Goal: Complete application form: Complete application form

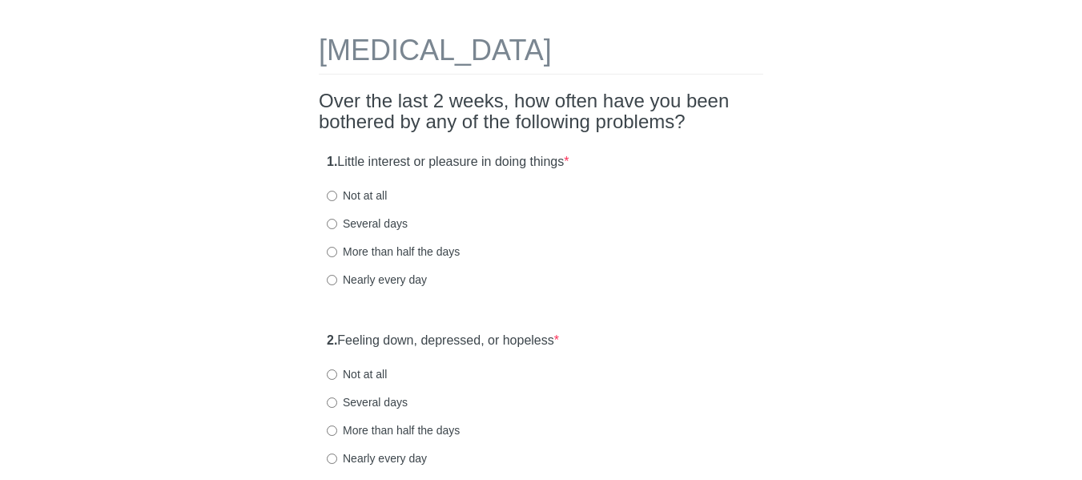
scroll to position [80, 0]
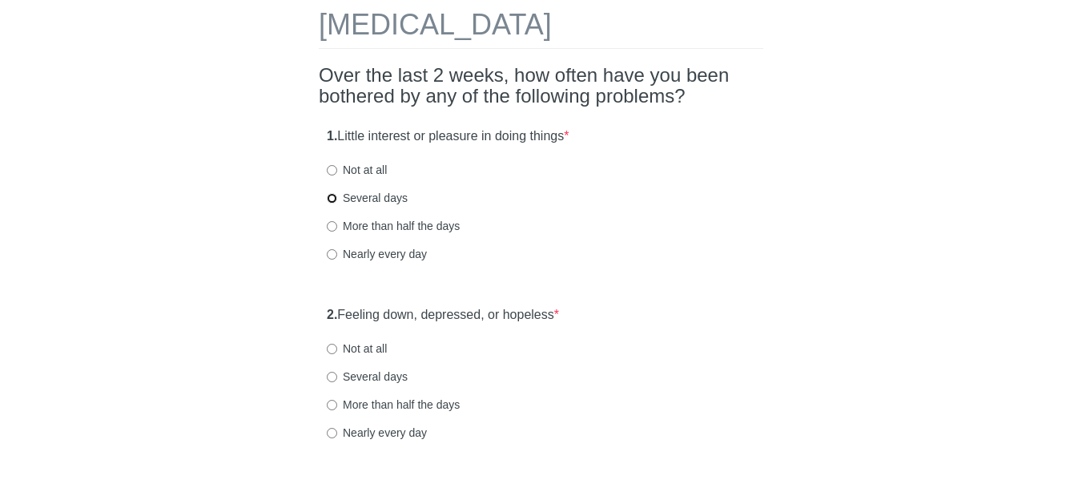
click at [333, 196] on input "Several days" at bounding box center [332, 198] width 10 height 10
radio input "true"
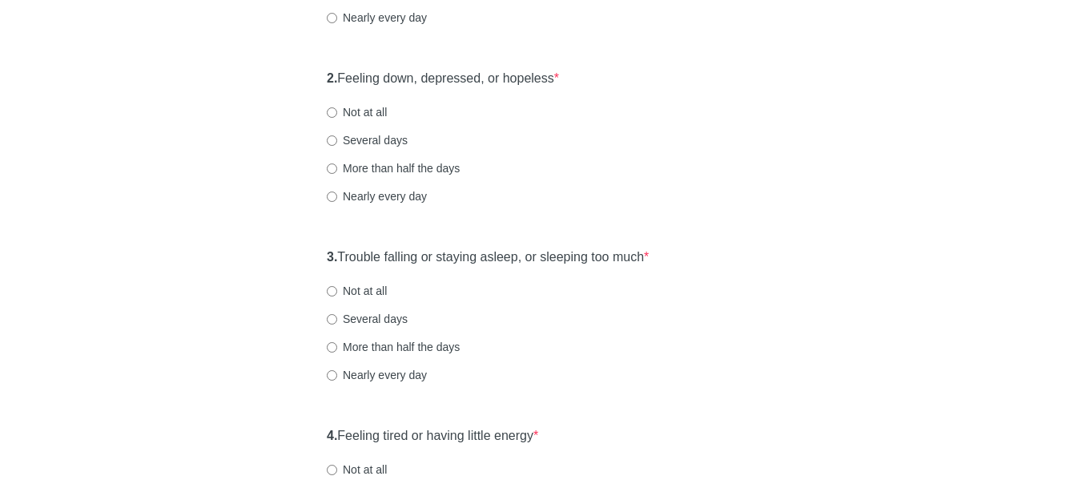
scroll to position [320, 0]
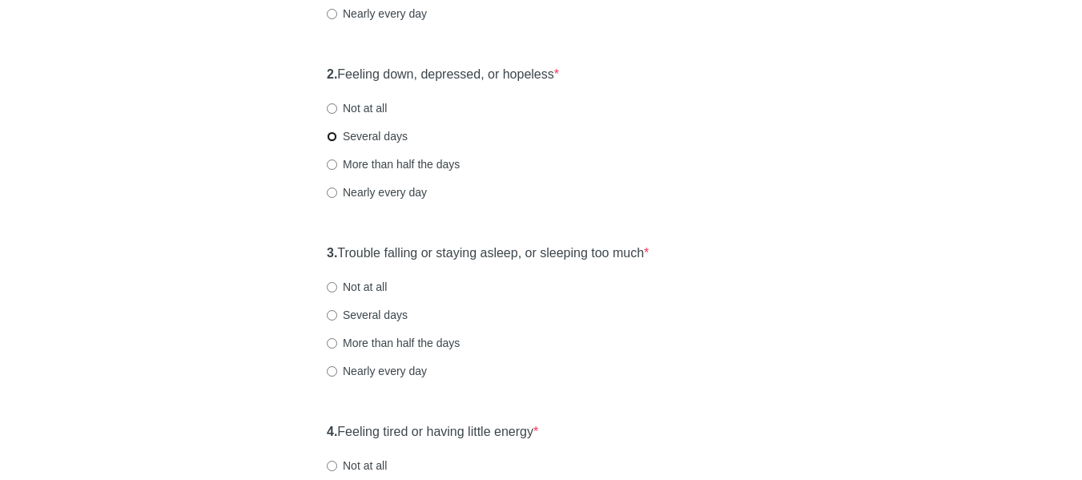
click at [328, 140] on input "Several days" at bounding box center [332, 136] width 10 height 10
radio input "true"
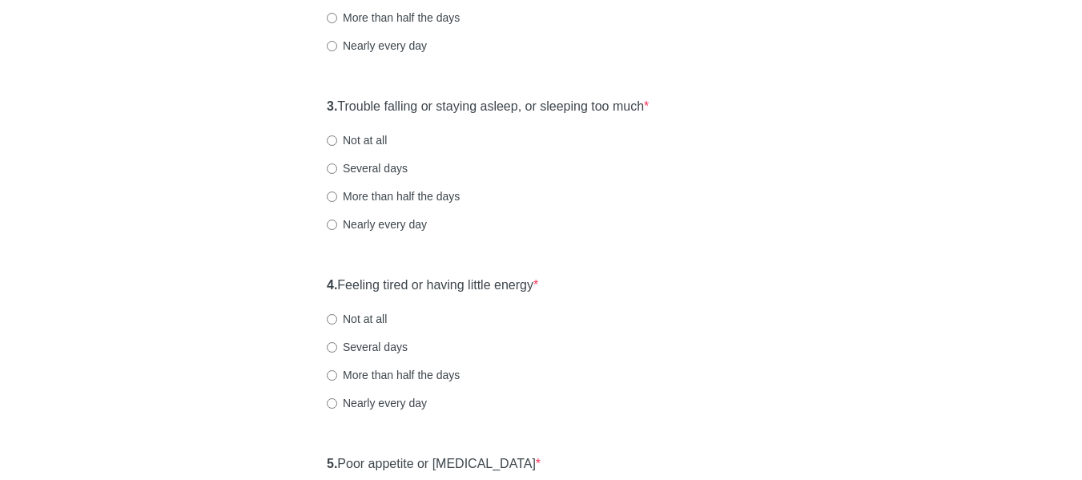
scroll to position [481, 0]
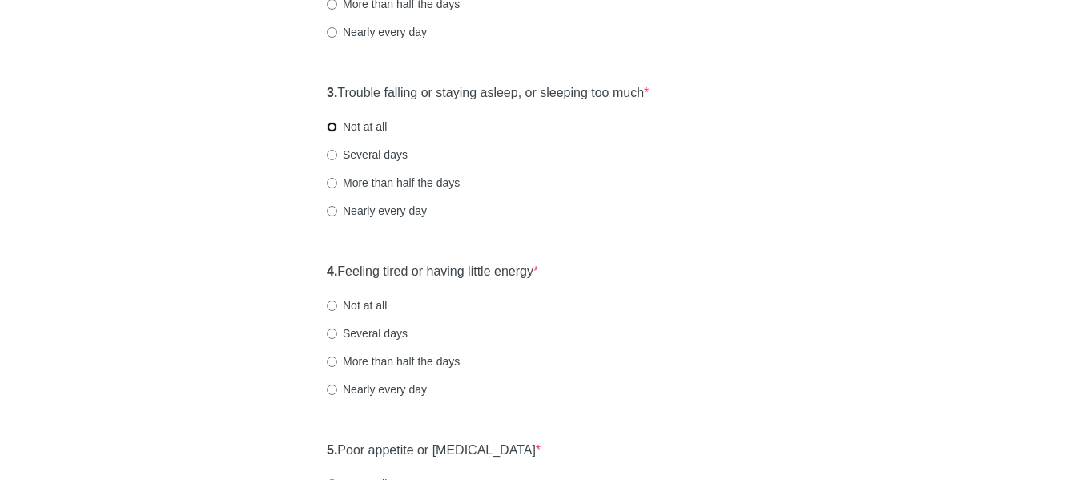
click at [331, 123] on input "Not at all" at bounding box center [332, 127] width 10 height 10
radio input "true"
click at [309, 274] on div "[MEDICAL_DATA] Over the last 2 weeks, how often have you been bothered by any o…" at bounding box center [541, 487] width 469 height 1822
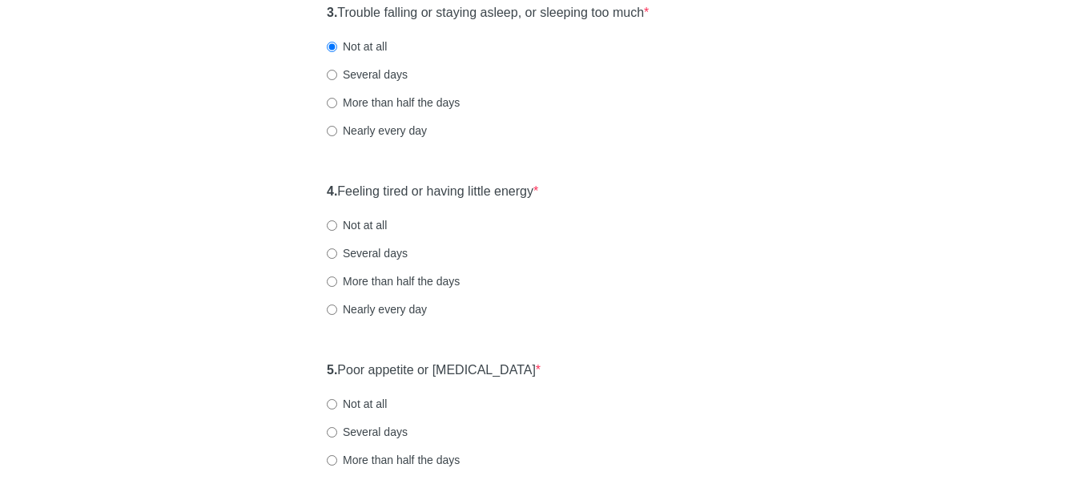
scroll to position [641, 0]
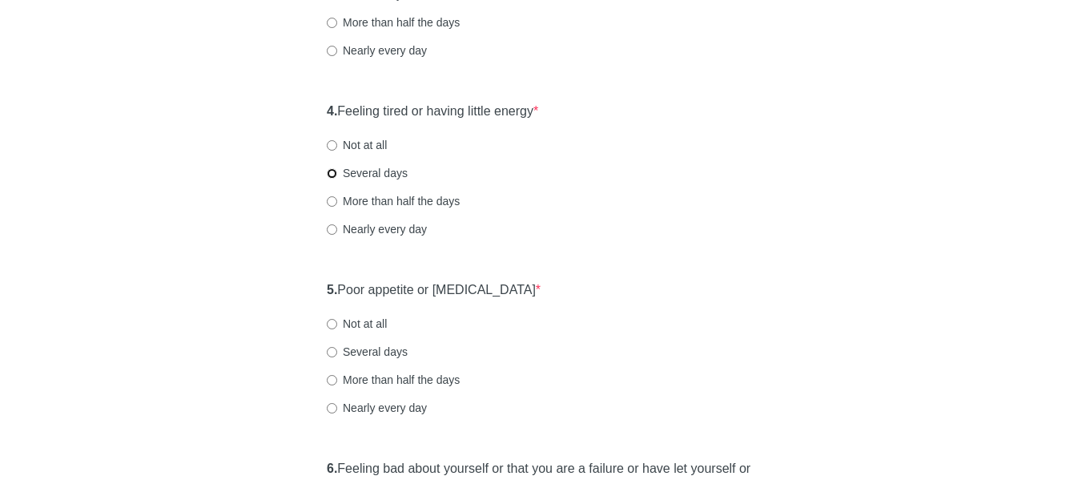
click at [331, 173] on input "Several days" at bounding box center [332, 173] width 10 height 10
radio input "true"
click at [307, 292] on div "[MEDICAL_DATA] Over the last 2 weeks, how often have you been bothered by any o…" at bounding box center [541, 327] width 937 height 1822
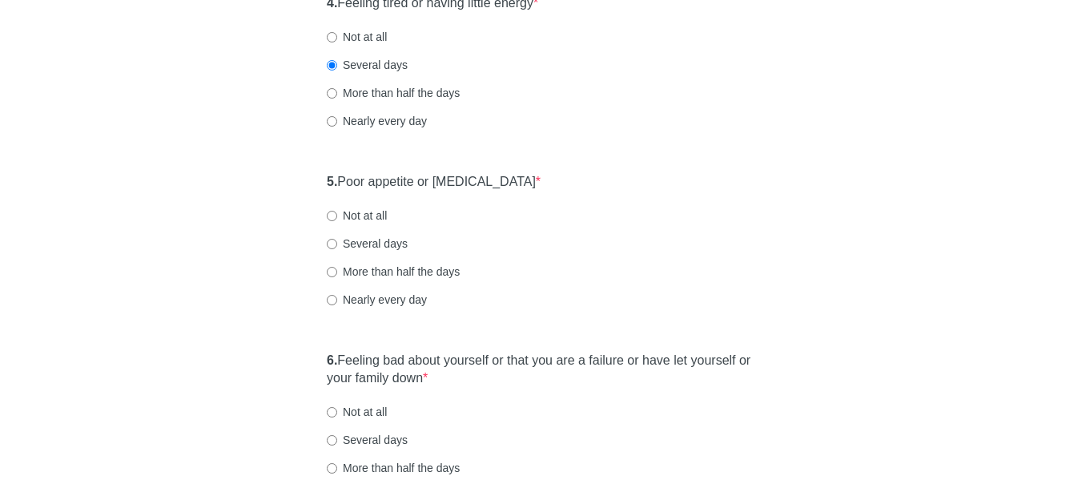
scroll to position [721, 0]
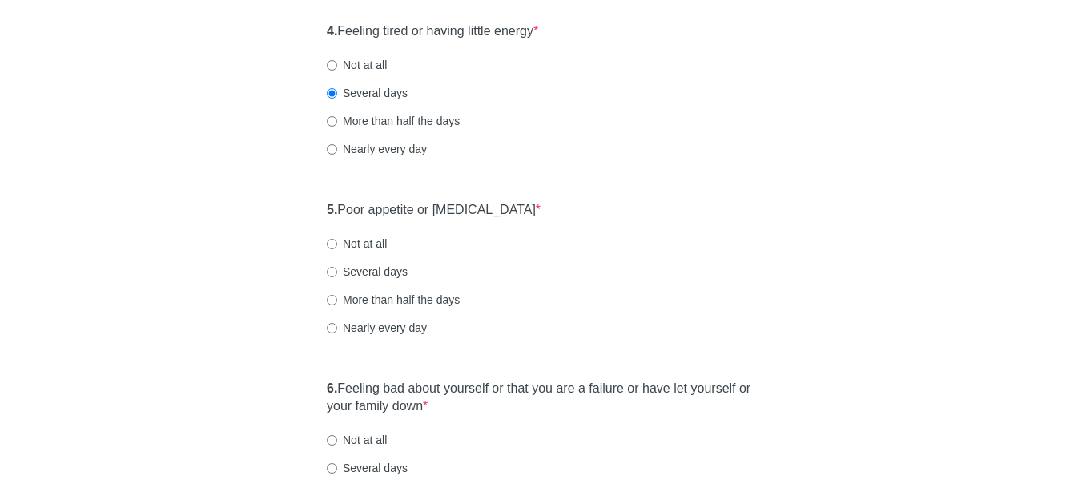
click at [322, 213] on div "5. Poor appetite or [MEDICAL_DATA] * Not at all Several days More than half the…" at bounding box center [541, 276] width 444 height 167
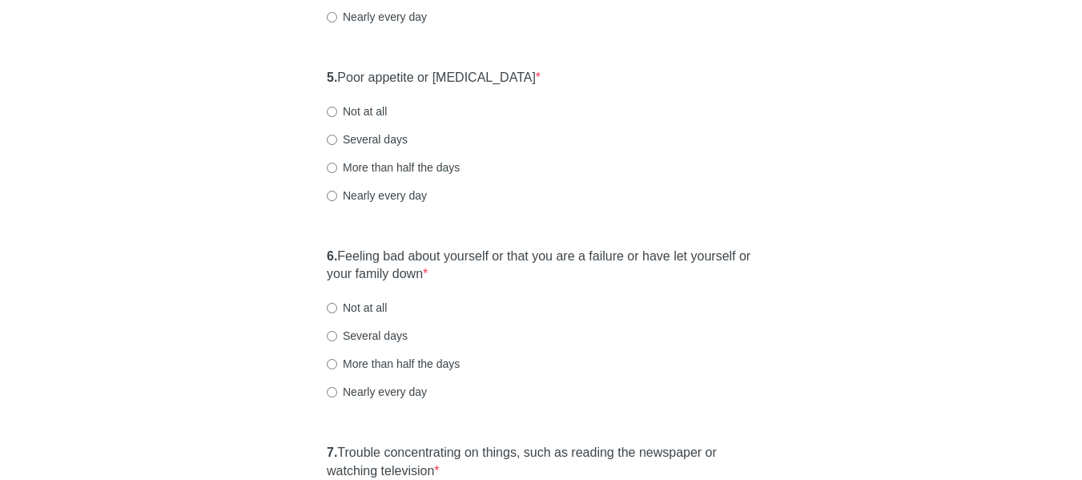
scroll to position [881, 0]
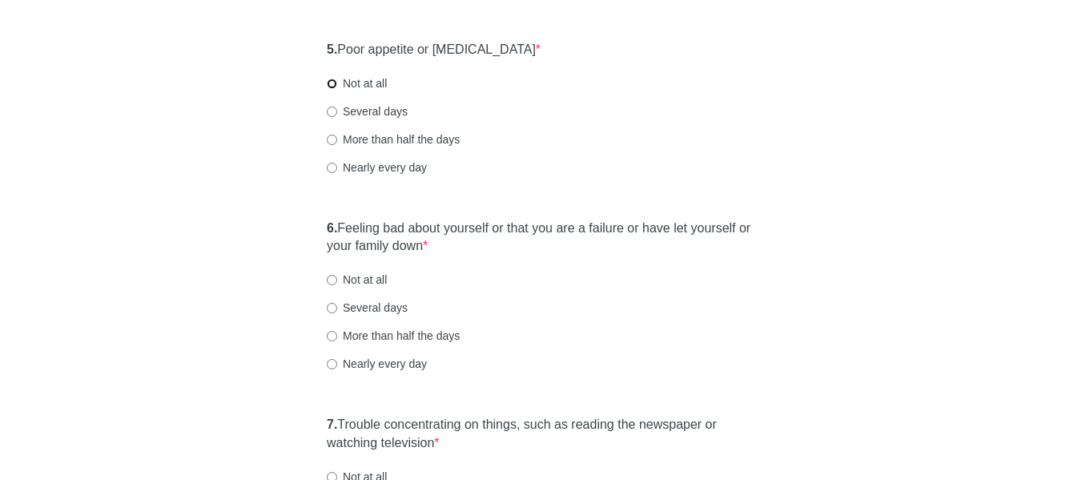
click at [327, 84] on input "Not at all" at bounding box center [332, 83] width 10 height 10
radio input "true"
click at [316, 233] on div "[MEDICAL_DATA] Over the last 2 weeks, how often have you been bothered by any o…" at bounding box center [541, 87] width 469 height 1822
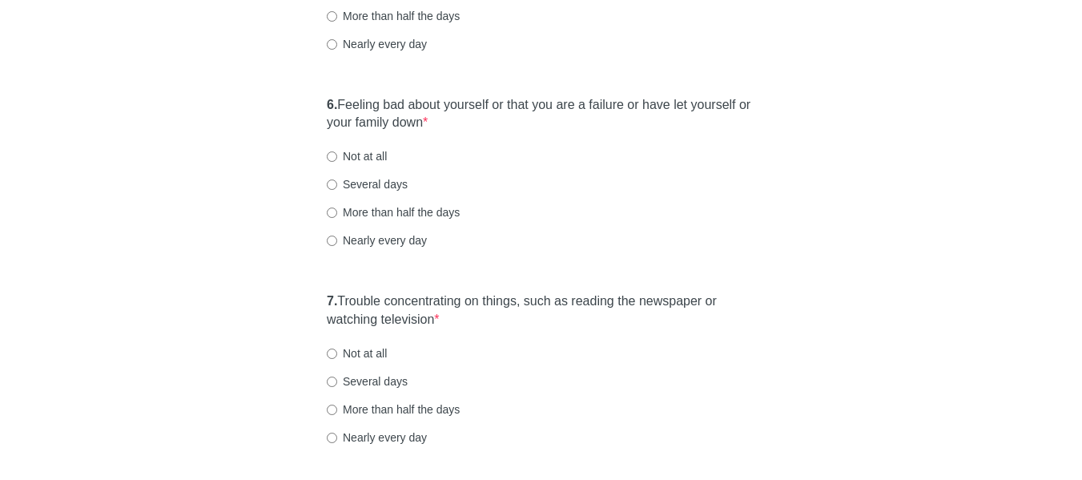
scroll to position [1041, 0]
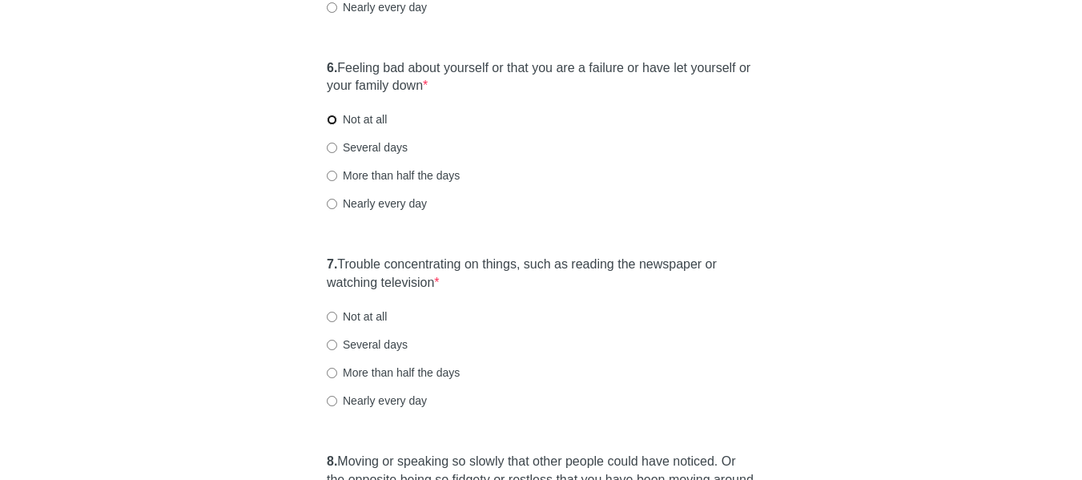
click at [336, 123] on input "Not at all" at bounding box center [332, 120] width 10 height 10
radio input "true"
click at [321, 275] on div "7. Trouble concentrating on things, such as reading the newspaper or watching t…" at bounding box center [541, 339] width 444 height 185
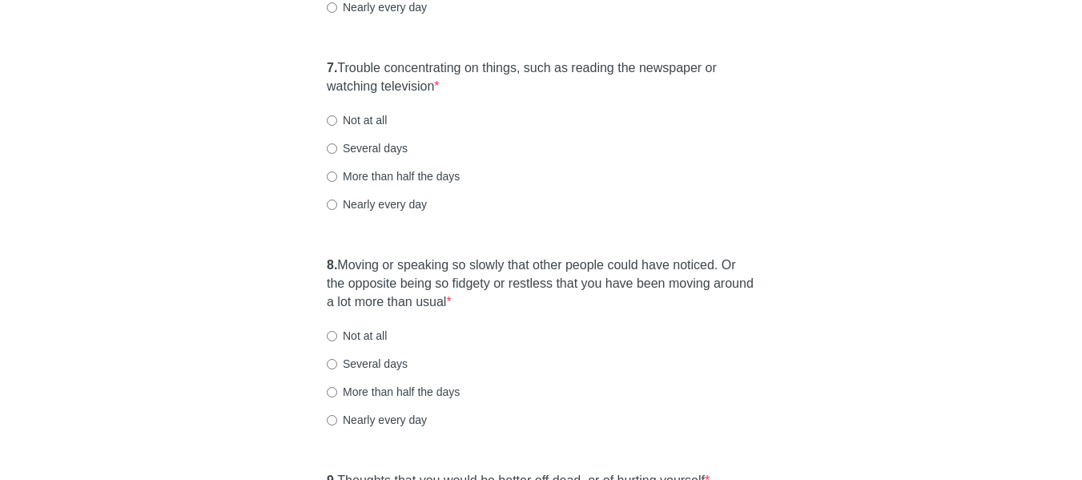
scroll to position [1201, 0]
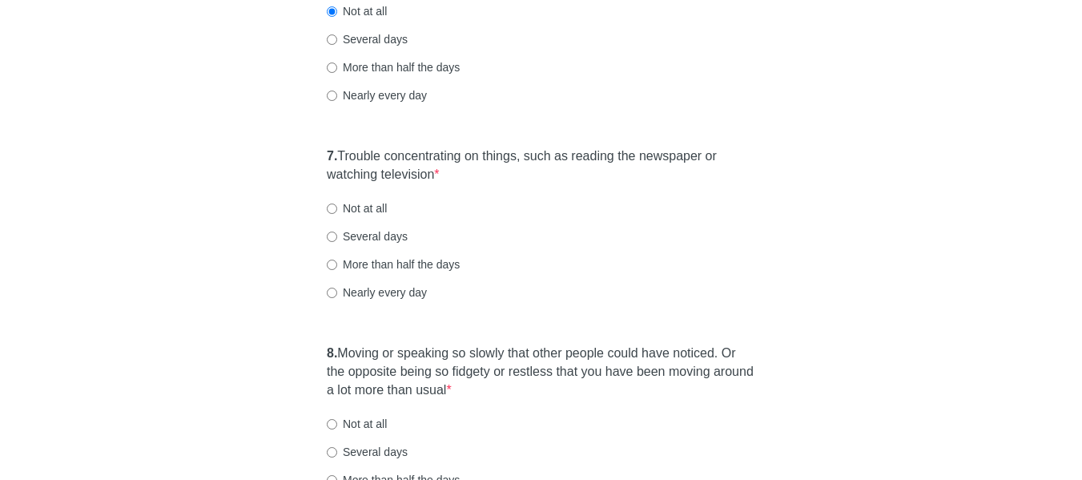
scroll to position [1121, 0]
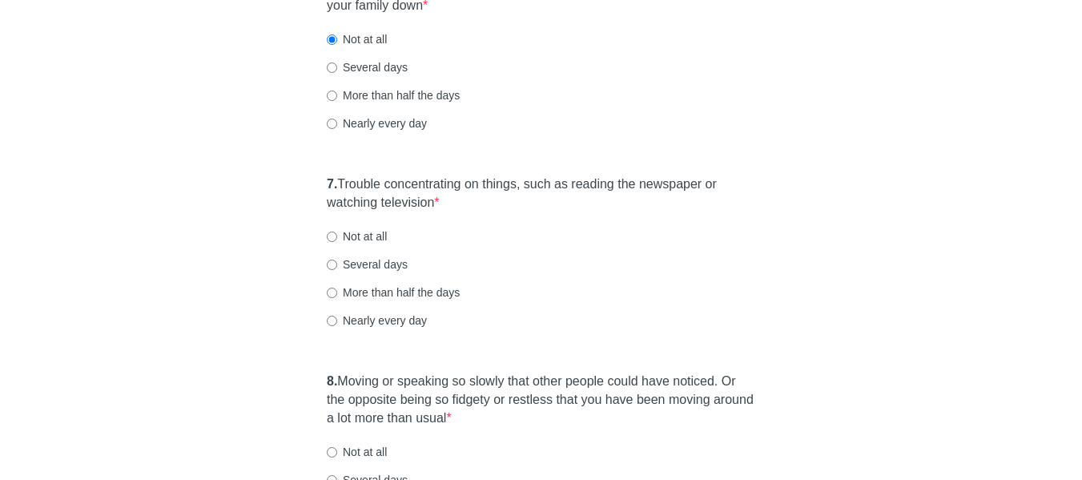
click at [320, 182] on div "7. Trouble concentrating on things, such as reading the newspaper or watching t…" at bounding box center [541, 259] width 444 height 185
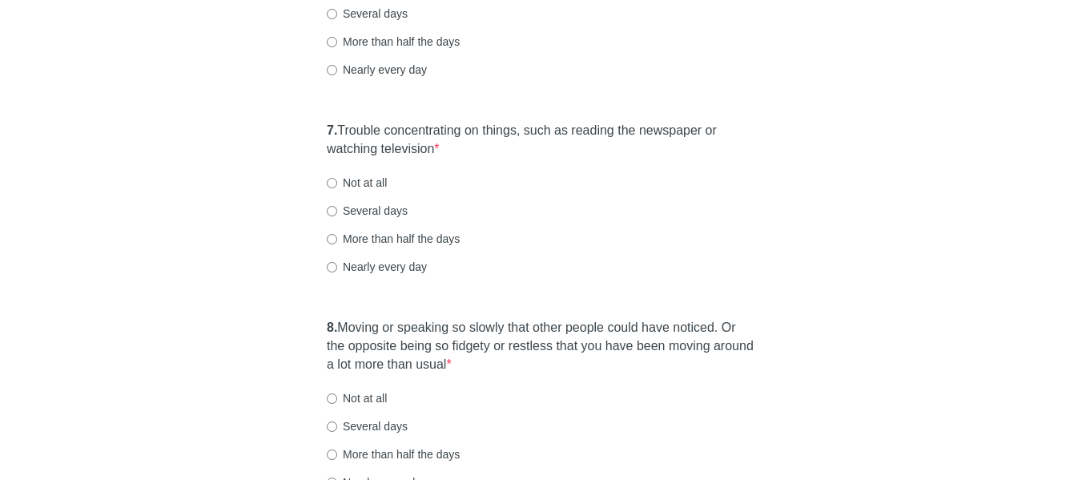
scroll to position [1201, 0]
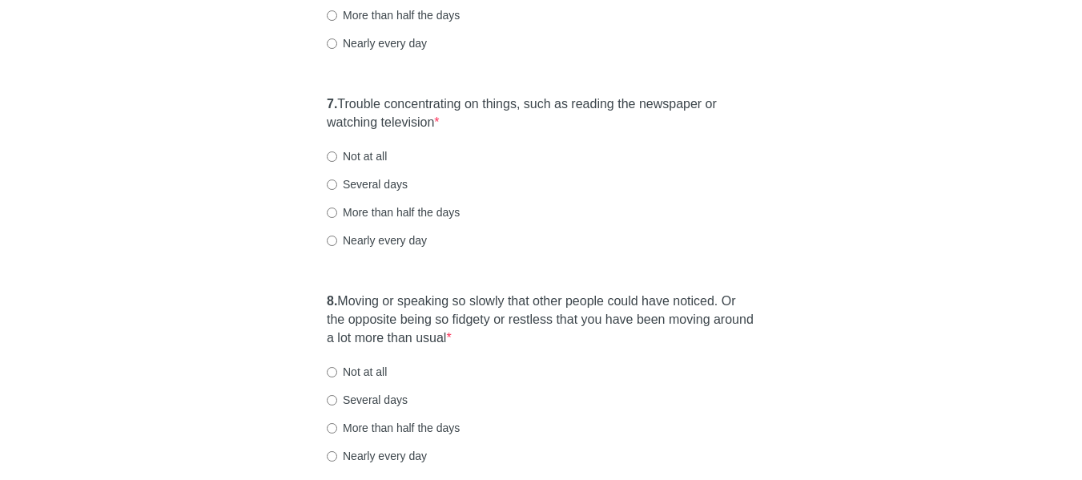
click at [327, 110] on strong "7." at bounding box center [332, 104] width 10 height 14
click at [324, 104] on div "7. Trouble concentrating on things, such as reading the newspaper or watching t…" at bounding box center [541, 179] width 444 height 185
click at [321, 107] on div "7. Trouble concentrating on things, such as reading the newspaper or watching t…" at bounding box center [541, 179] width 444 height 185
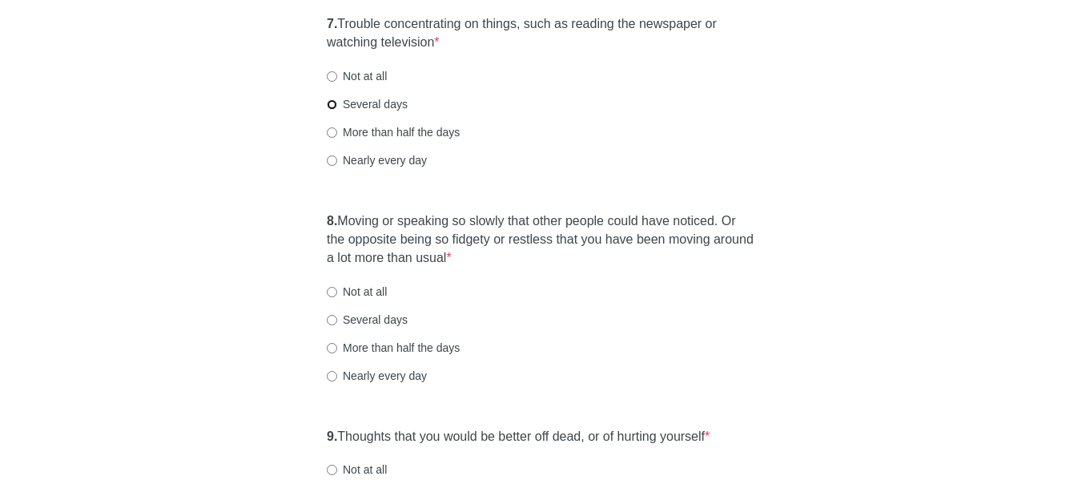
click at [328, 103] on input "Several days" at bounding box center [332, 104] width 10 height 10
radio input "true"
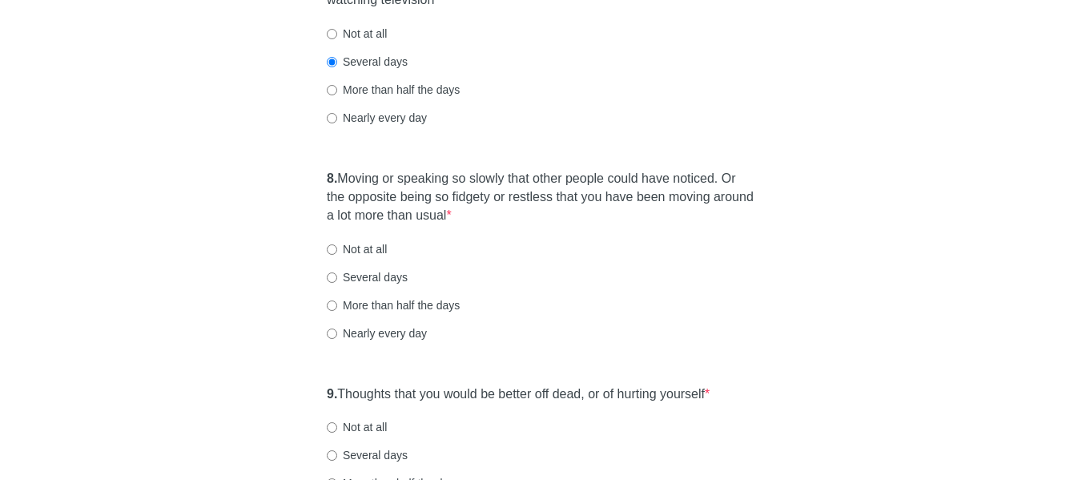
scroll to position [1362, 0]
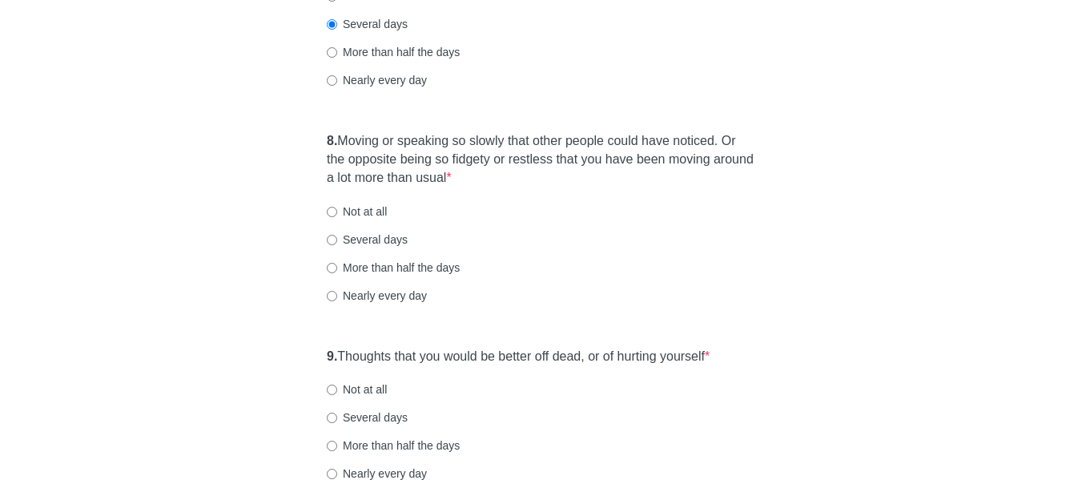
click at [322, 139] on div "8. Moving or speaking so slowly that other people could have noticed. Or the op…" at bounding box center [541, 225] width 444 height 203
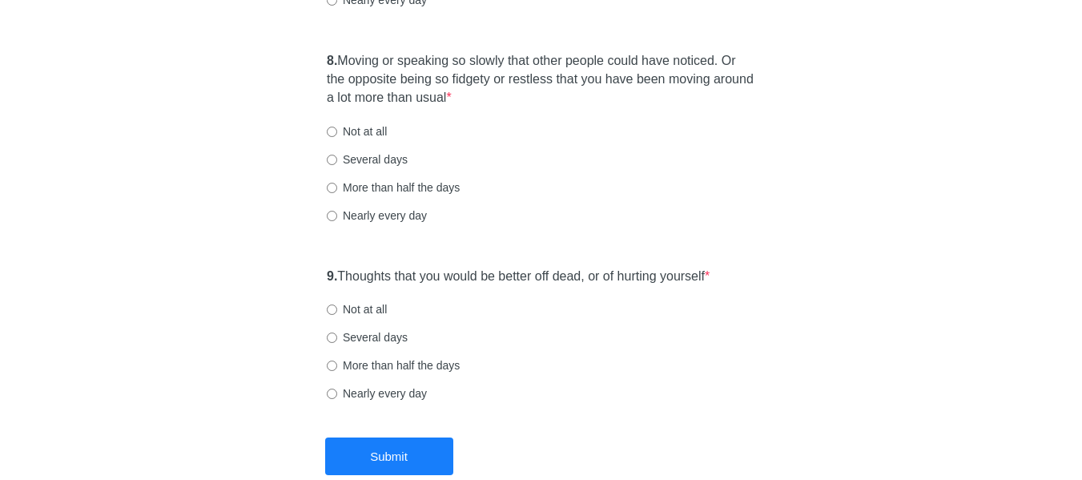
click at [327, 49] on div "8. Moving or speaking so slowly that other people could have noticed. Or the op…" at bounding box center [541, 145] width 444 height 203
click at [328, 58] on strong "8." at bounding box center [332, 61] width 10 height 14
click at [334, 134] on input "Not at all" at bounding box center [332, 132] width 10 height 10
radio input "true"
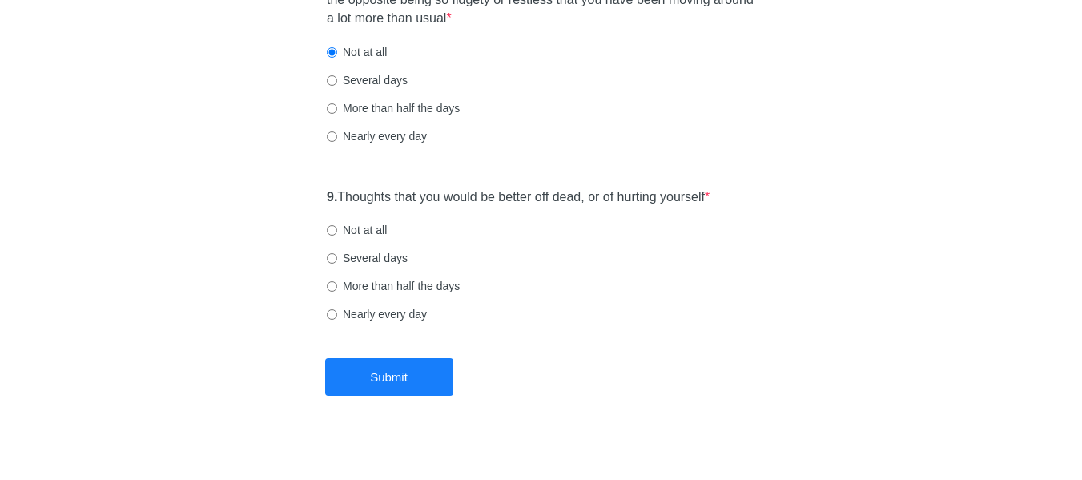
scroll to position [1534, 0]
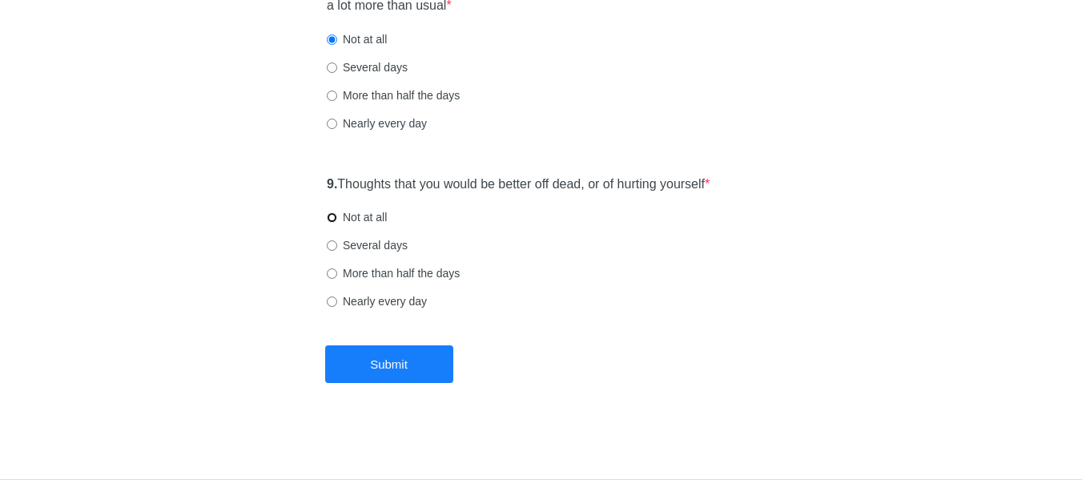
click at [332, 218] on input "Not at all" at bounding box center [332, 217] width 10 height 10
radio input "true"
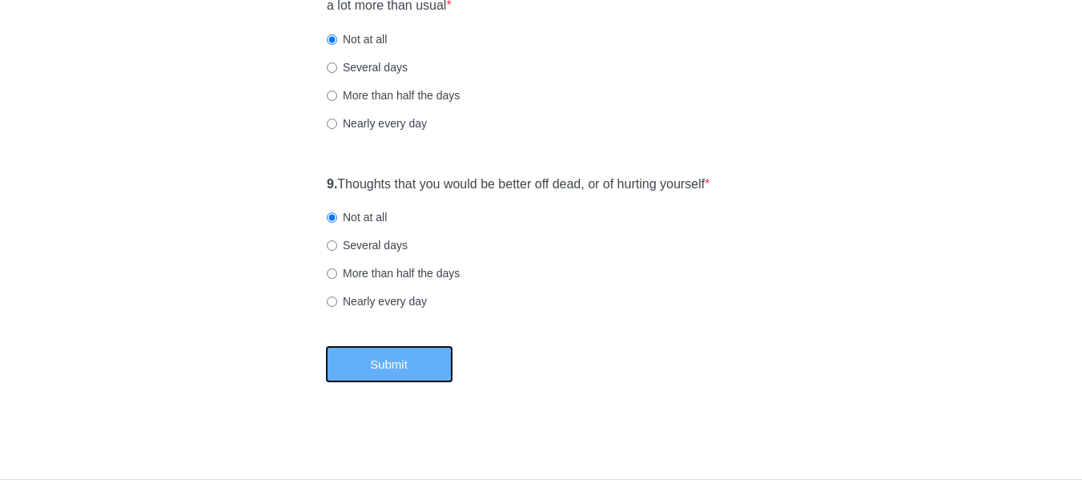
click at [388, 369] on button "Submit" at bounding box center [389, 364] width 128 height 38
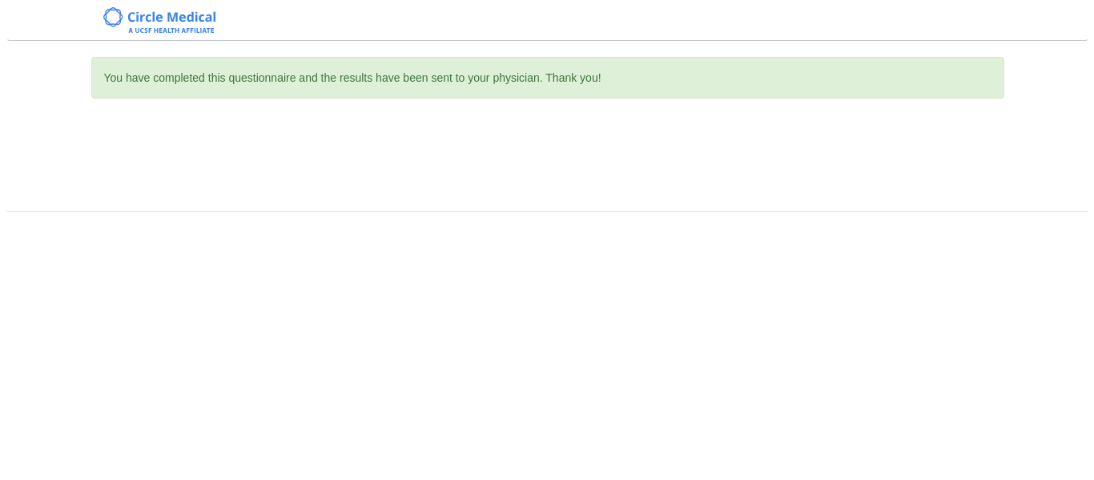
scroll to position [0, 0]
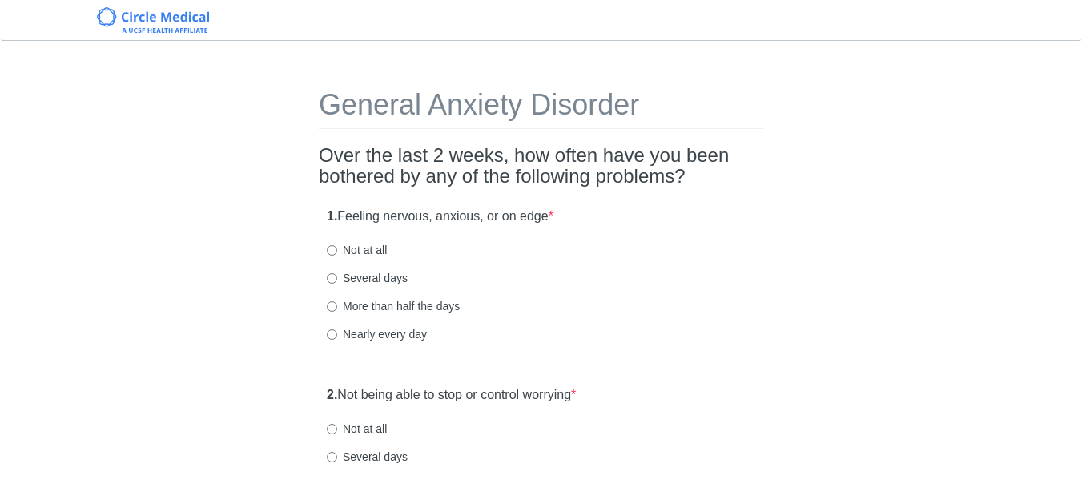
click at [420, 117] on h1 "General Anxiety Disorder" at bounding box center [541, 109] width 444 height 40
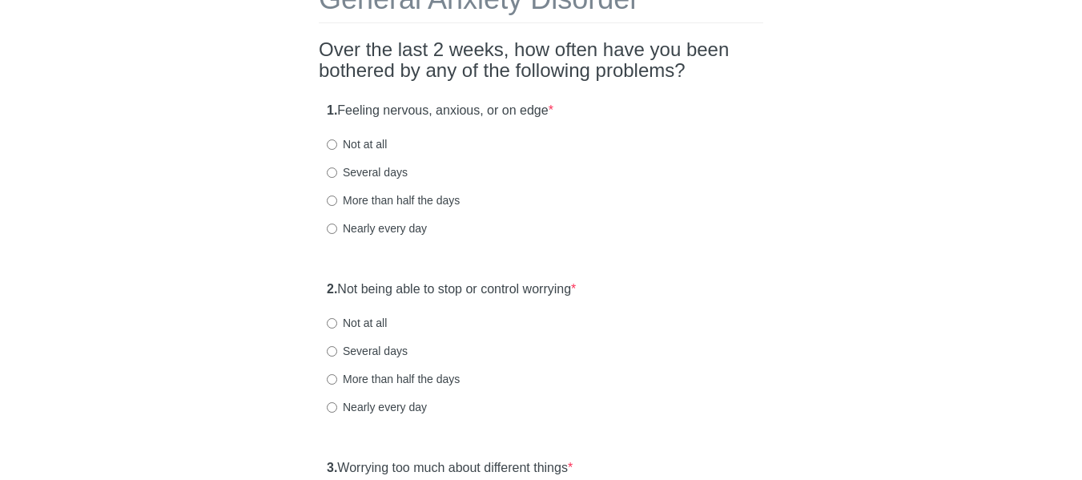
scroll to position [80, 0]
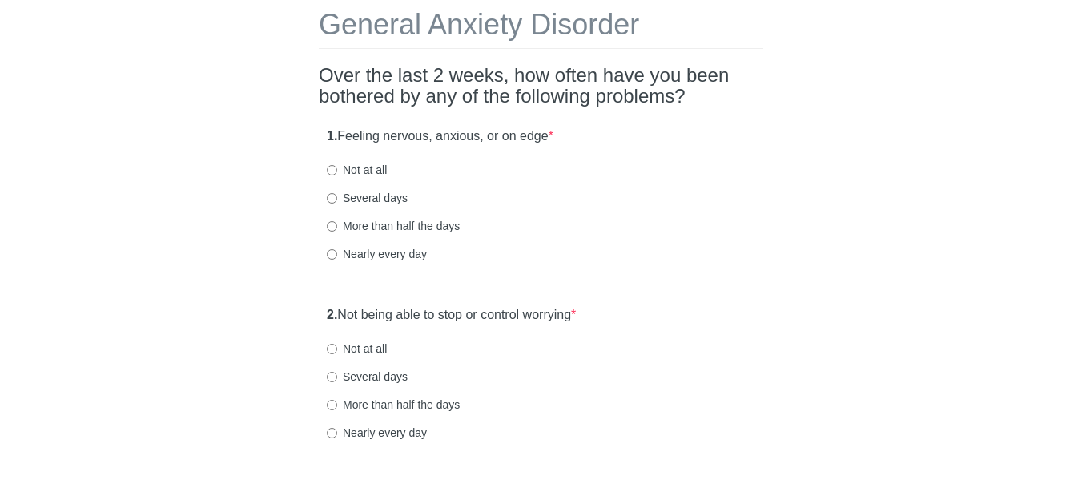
click at [420, 69] on h2 "Over the last 2 weeks, how often have you been bothered by any of the following…" at bounding box center [541, 86] width 444 height 42
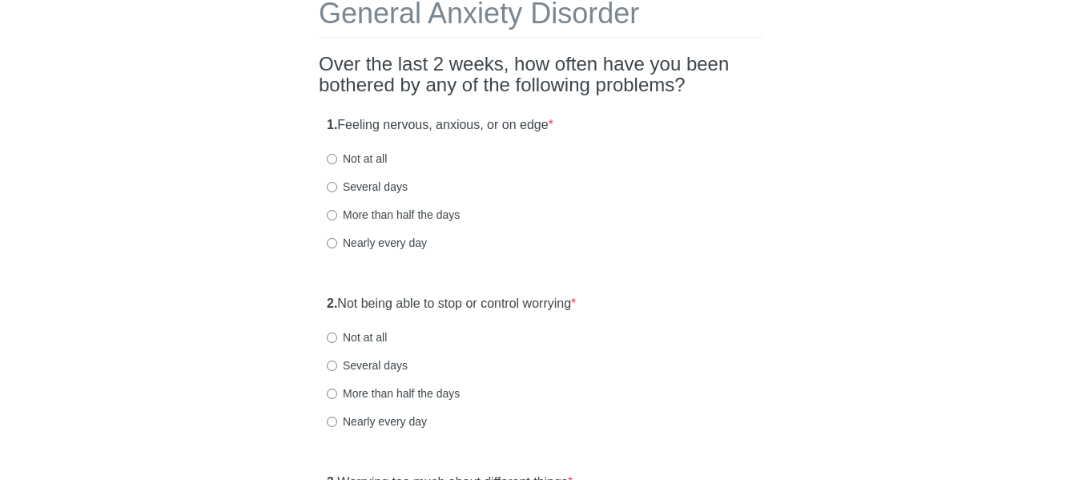
scroll to position [160, 0]
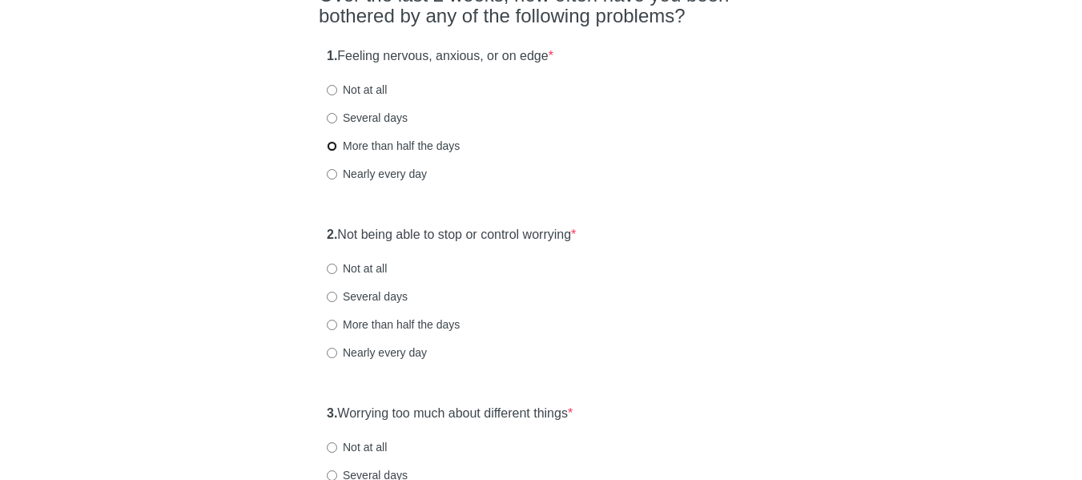
click at [333, 148] on input "More than half the days" at bounding box center [332, 146] width 10 height 10
radio input "true"
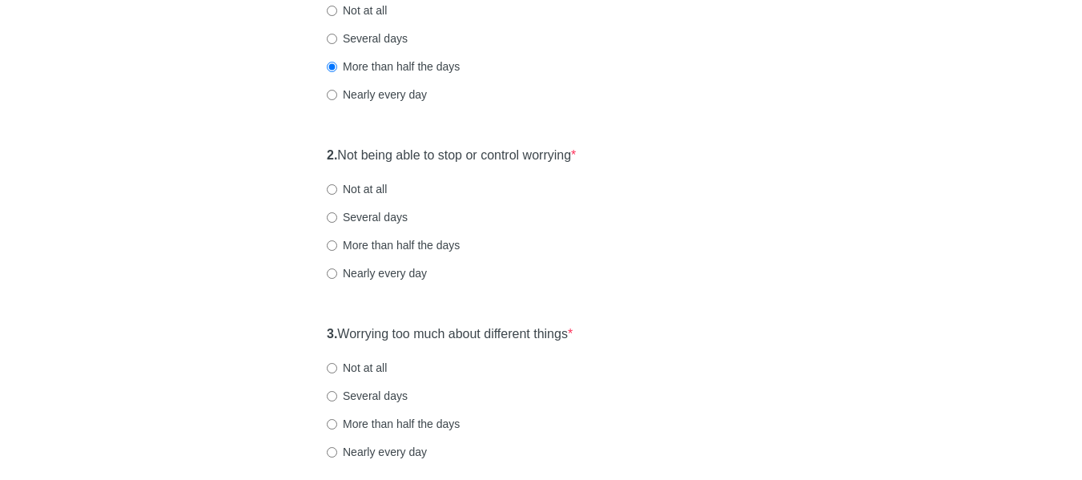
scroll to position [240, 0]
click at [323, 158] on div "2. Not being able to stop or control worrying * Not at all Several days More th…" at bounding box center [541, 221] width 444 height 167
click at [332, 36] on input "Several days" at bounding box center [332, 38] width 10 height 10
radio input "true"
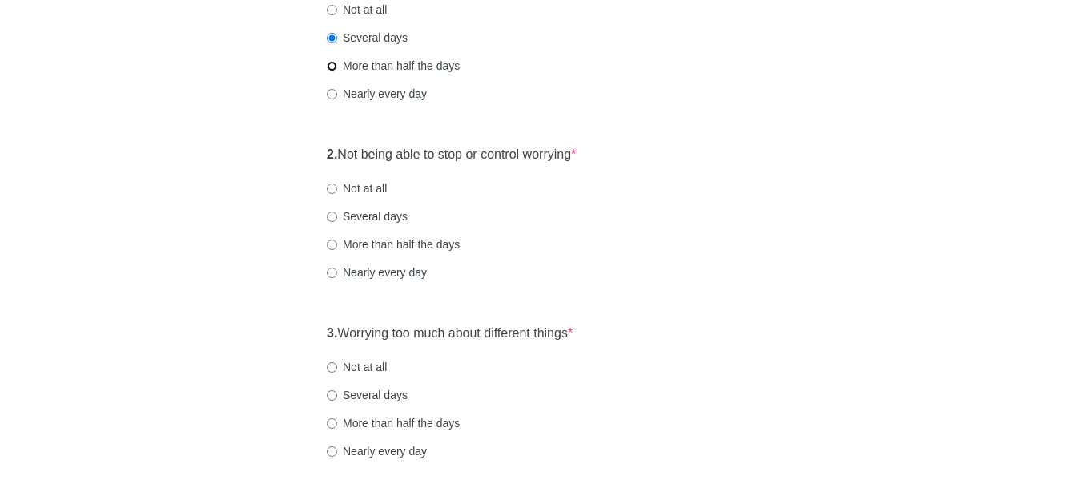
click at [332, 65] on input "More than half the days" at bounding box center [332, 66] width 10 height 10
radio input "true"
click at [326, 155] on div "2. Not being able to stop or control worrying * Not at all Several days More th…" at bounding box center [541, 221] width 444 height 167
drag, startPoint x: 390, startPoint y: 155, endPoint x: 434, endPoint y: 155, distance: 44.0
click at [420, 155] on label "2. Not being able to stop or control worrying *" at bounding box center [451, 155] width 249 height 18
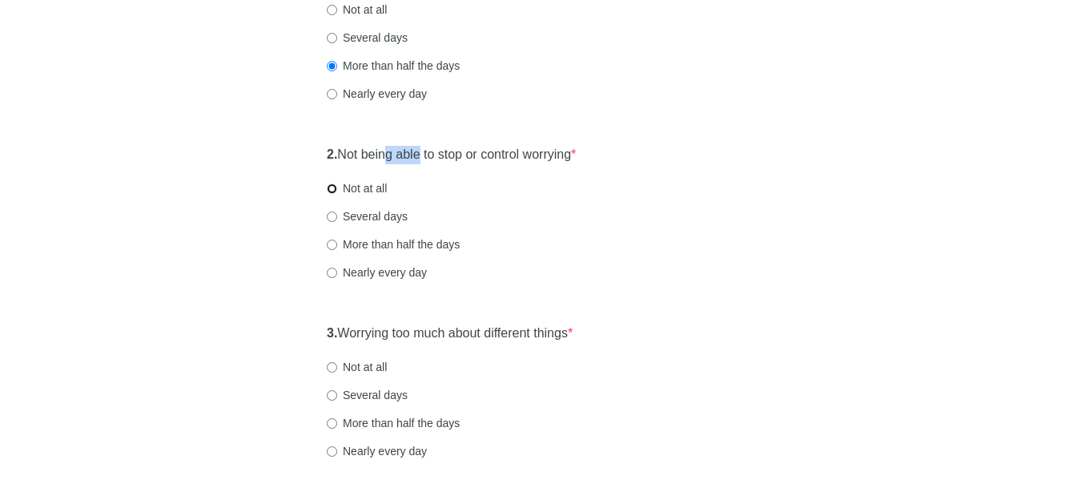
click at [332, 185] on input "Not at all" at bounding box center [332, 188] width 10 height 10
radio input "true"
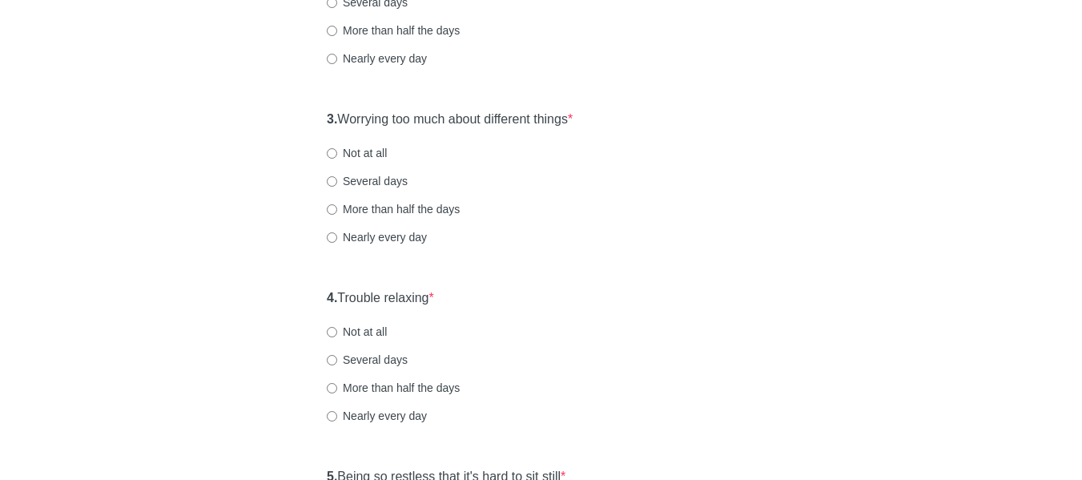
scroll to position [481, 0]
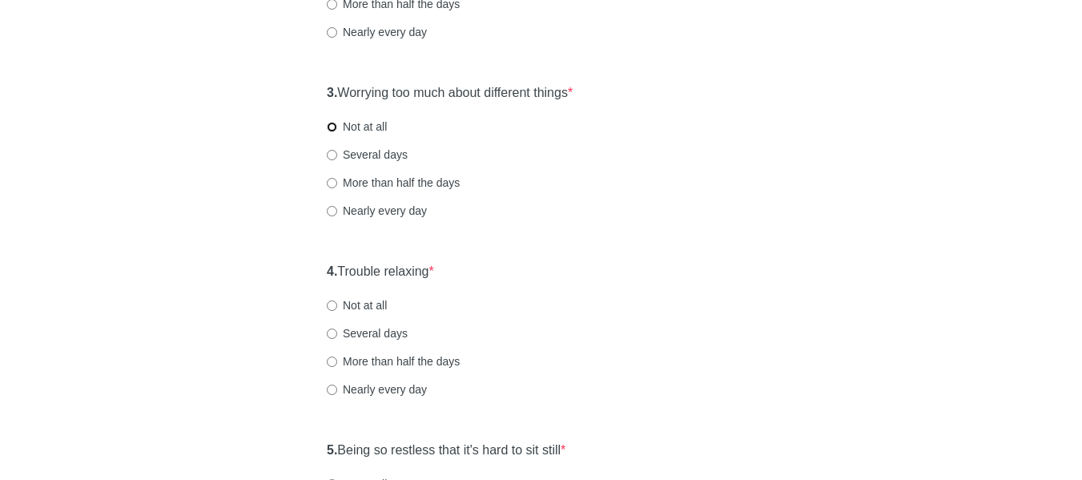
drag, startPoint x: 334, startPoint y: 127, endPoint x: 337, endPoint y: 139, distance: 12.4
click at [334, 127] on input "Not at all" at bounding box center [332, 127] width 10 height 10
radio input "true"
click at [315, 275] on div "General Anxiety Disorder Over the last 2 weeks, how often have you been bothere…" at bounding box center [541, 272] width 469 height 1392
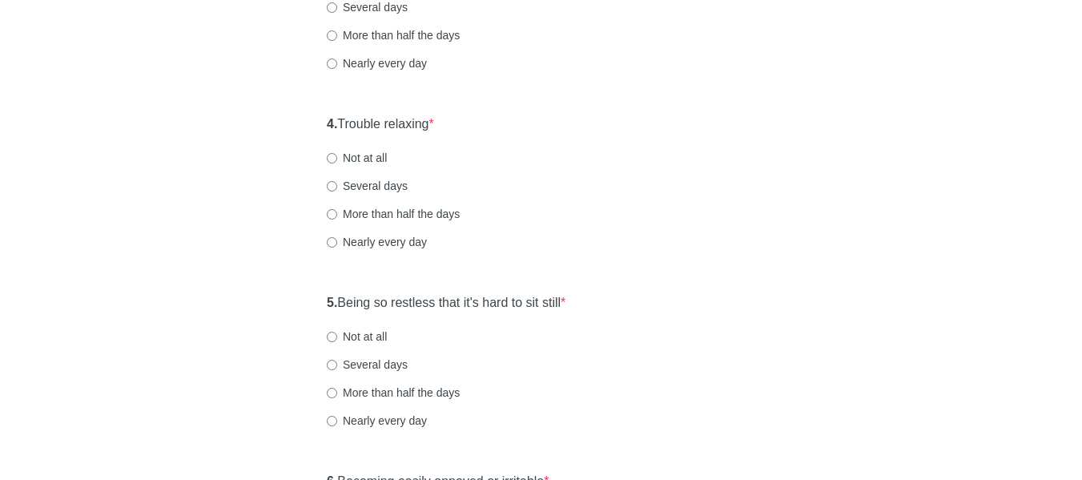
scroll to position [641, 0]
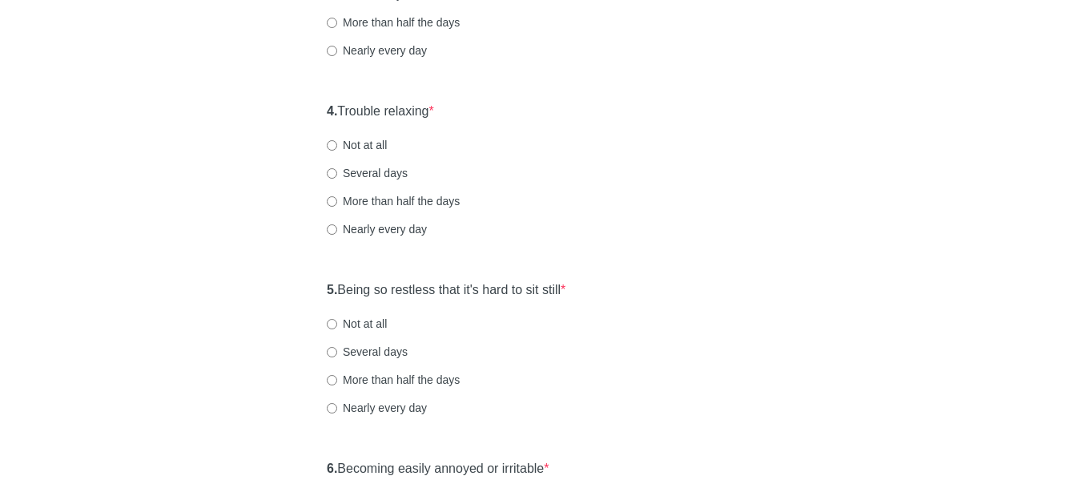
click at [317, 105] on div "General Anxiety Disorder Over the last 2 weeks, how often have you been bothere…" at bounding box center [541, 112] width 469 height 1392
click at [315, 113] on div "General Anxiety Disorder Over the last 2 weeks, how often have you been bothere…" at bounding box center [541, 112] width 469 height 1392
click at [328, 109] on strong "4." at bounding box center [332, 111] width 10 height 14
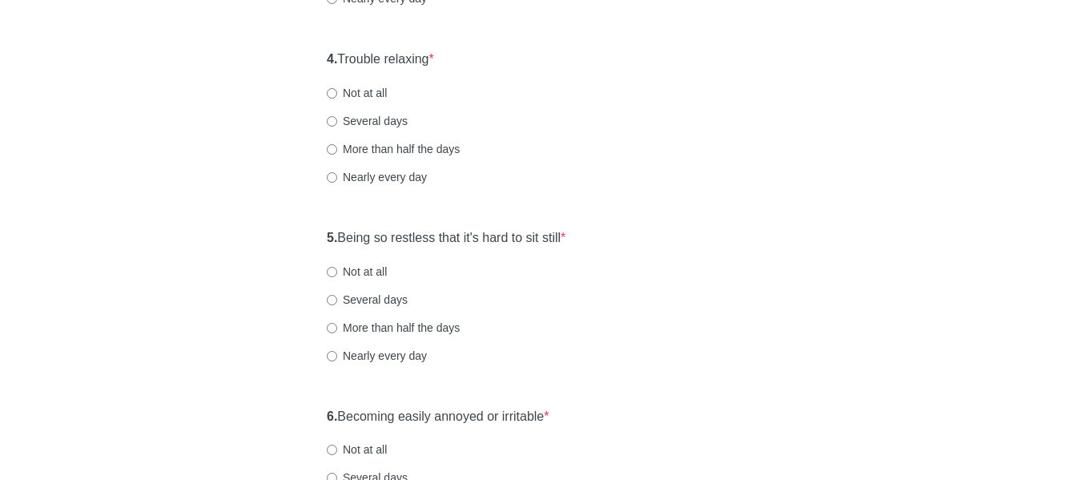
scroll to position [721, 0]
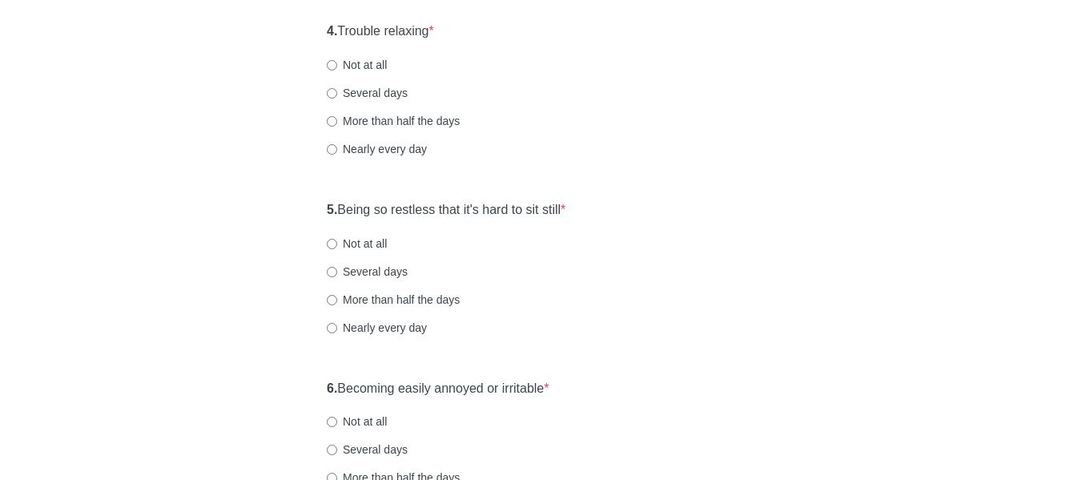
click at [332, 99] on label "Several days" at bounding box center [367, 93] width 81 height 16
click at [332, 99] on input "Several days" at bounding box center [332, 93] width 10 height 10
radio input "true"
click at [315, 204] on div "General Anxiety Disorder Over the last 2 weeks, how often have you been bothere…" at bounding box center [541, 32] width 469 height 1392
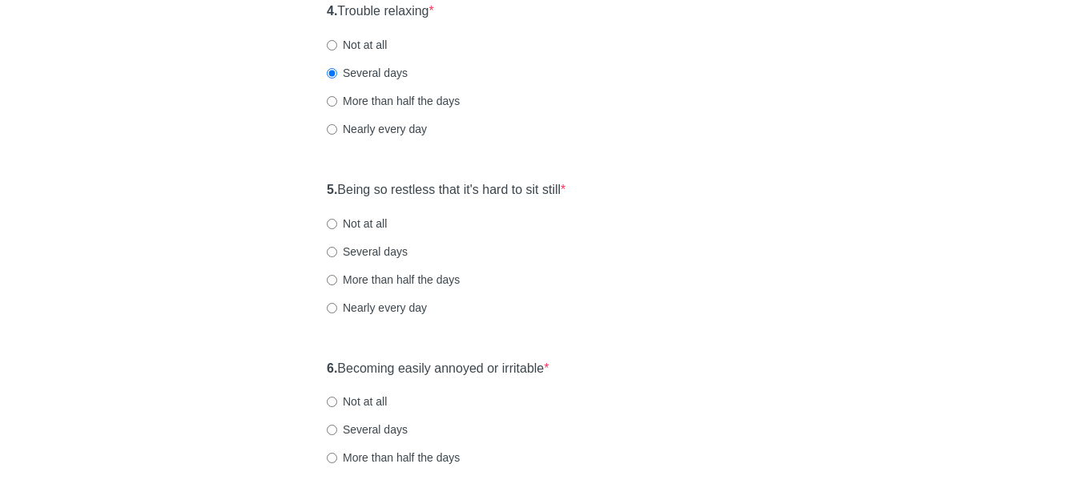
scroll to position [801, 0]
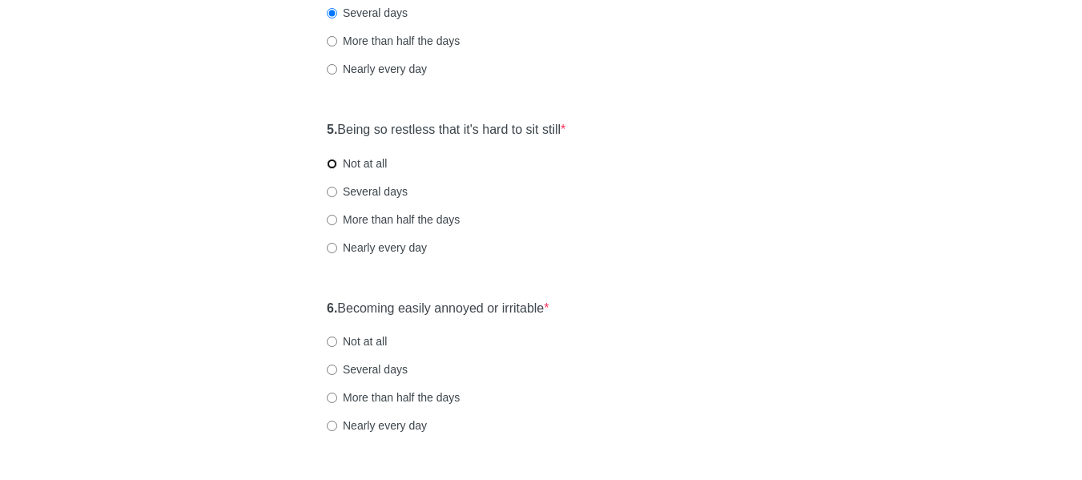
click at [329, 163] on input "Not at all" at bounding box center [332, 164] width 10 height 10
radio input "true"
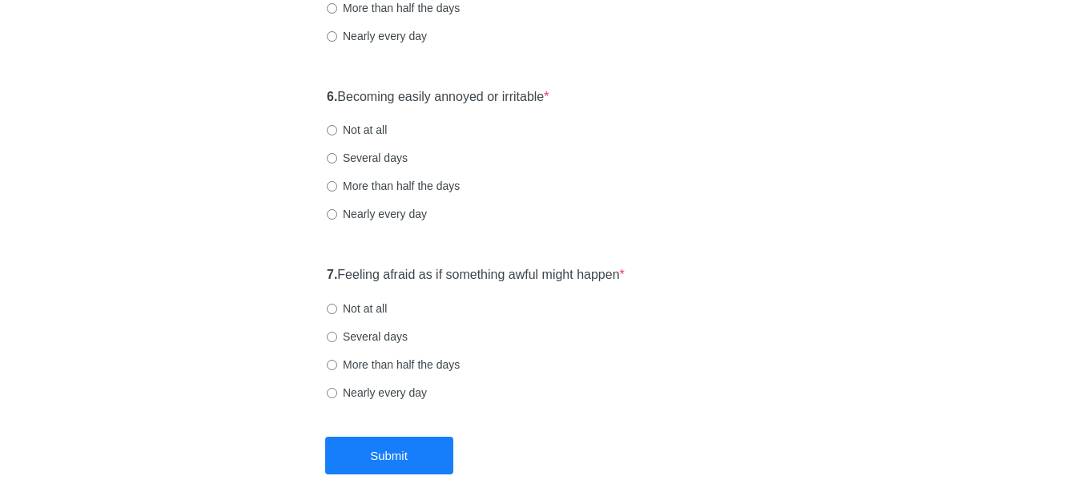
scroll to position [1041, 0]
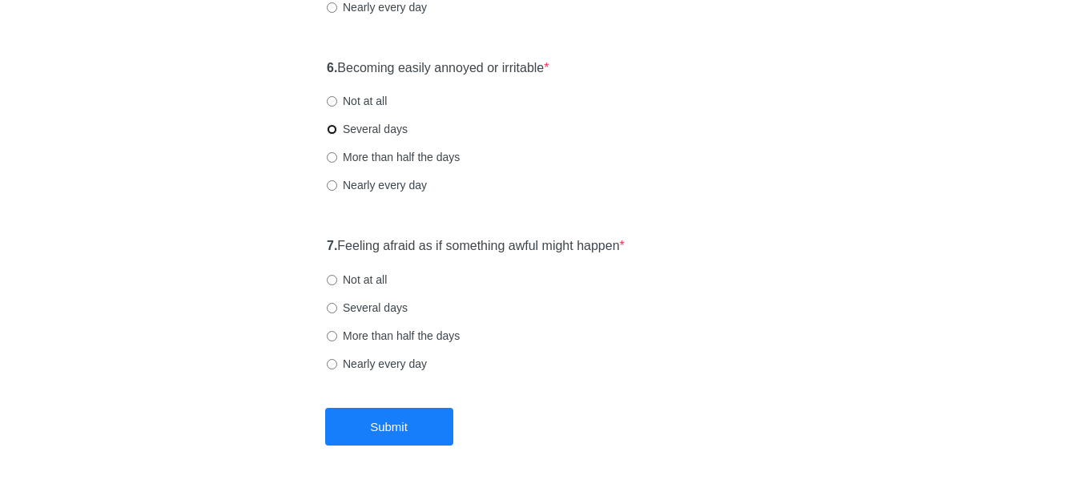
click at [336, 127] on input "Several days" at bounding box center [332, 129] width 10 height 10
radio input "true"
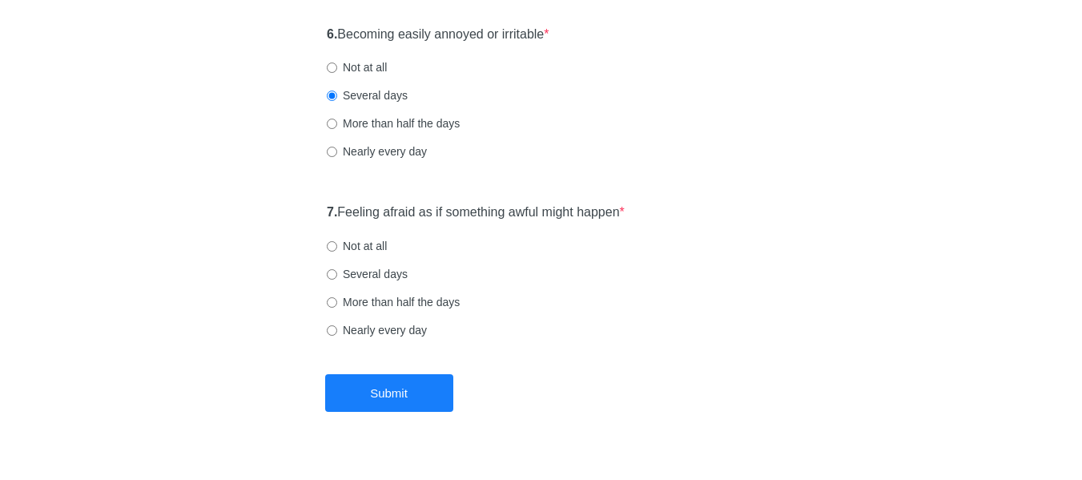
scroll to position [1104, 0]
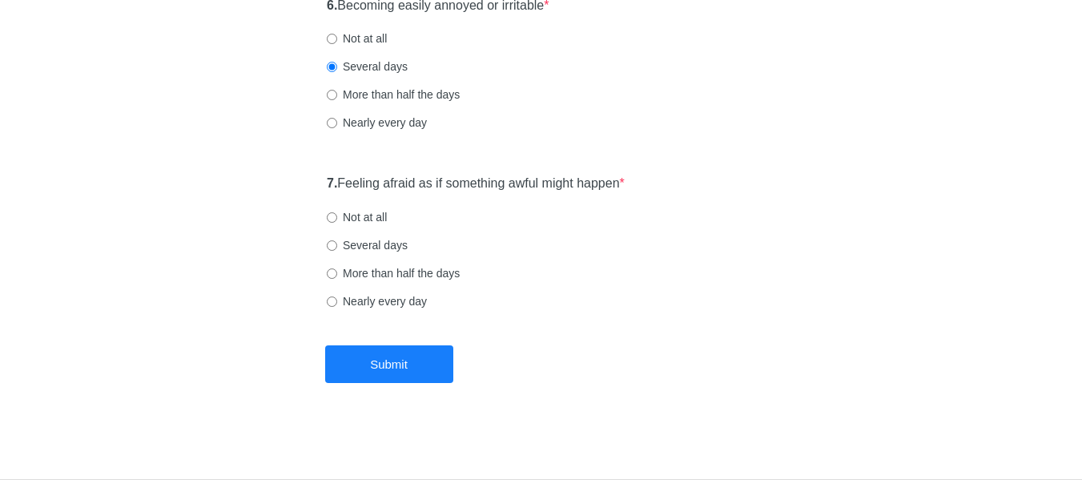
drag, startPoint x: 368, startPoint y: 183, endPoint x: 638, endPoint y: 176, distance: 270.0
click at [638, 176] on div "7. Feeling afraid as if something awful might happen * Not at all Several days …" at bounding box center [541, 250] width 444 height 167
click at [319, 185] on div "7. Feeling afraid as if something awful might happen * Not at all Several days …" at bounding box center [541, 250] width 444 height 167
click at [332, 219] on input "Not at all" at bounding box center [332, 217] width 10 height 10
radio input "true"
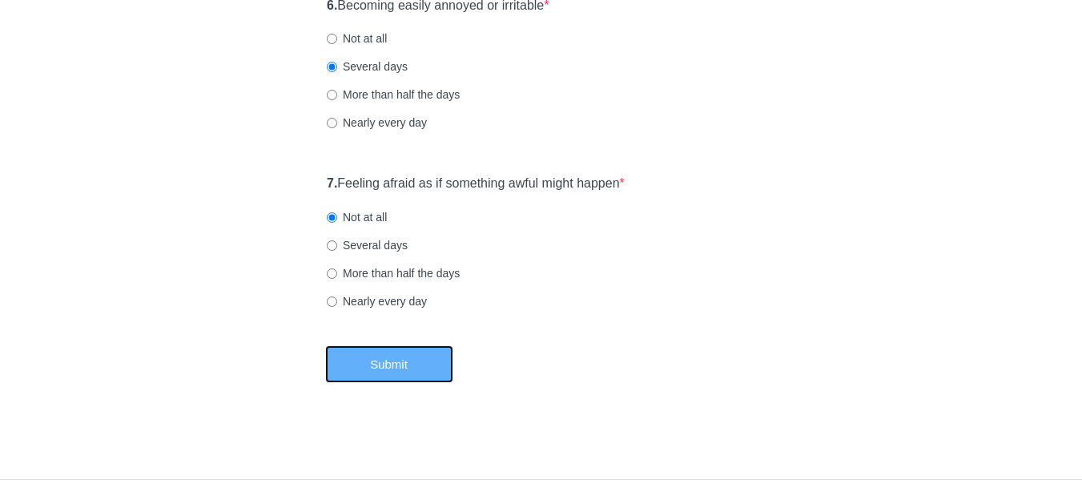
click at [432, 360] on button "Submit" at bounding box center [389, 364] width 128 height 38
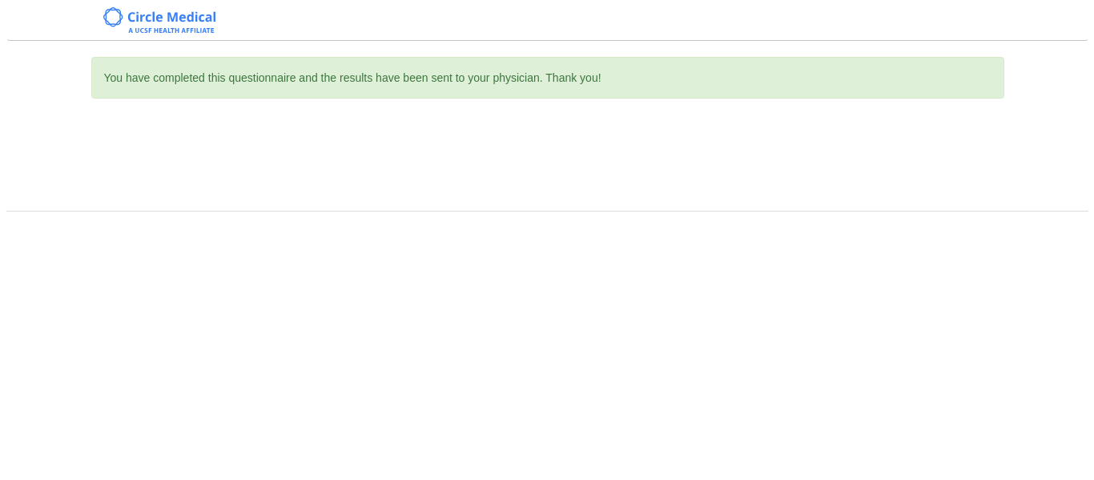
scroll to position [0, 0]
